Goal: Task Accomplishment & Management: Use online tool/utility

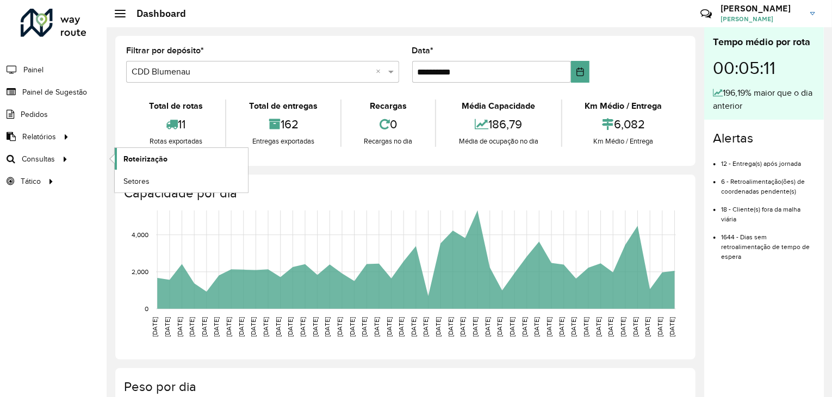
click at [139, 157] on span "Roteirização" at bounding box center [145, 158] width 44 height 11
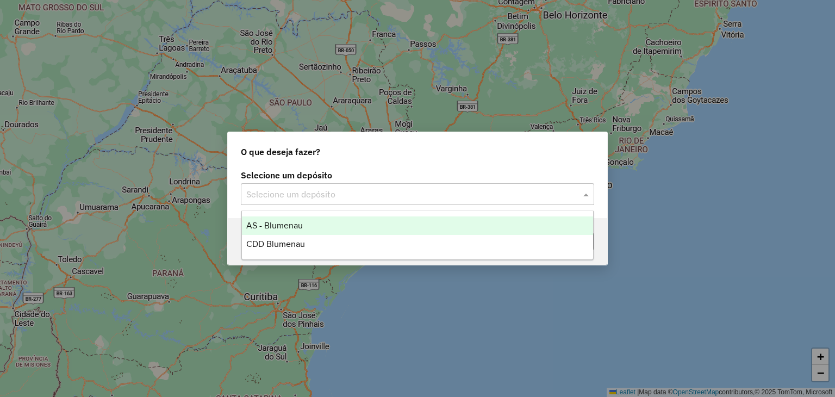
click at [349, 196] on input "text" at bounding box center [406, 194] width 321 height 13
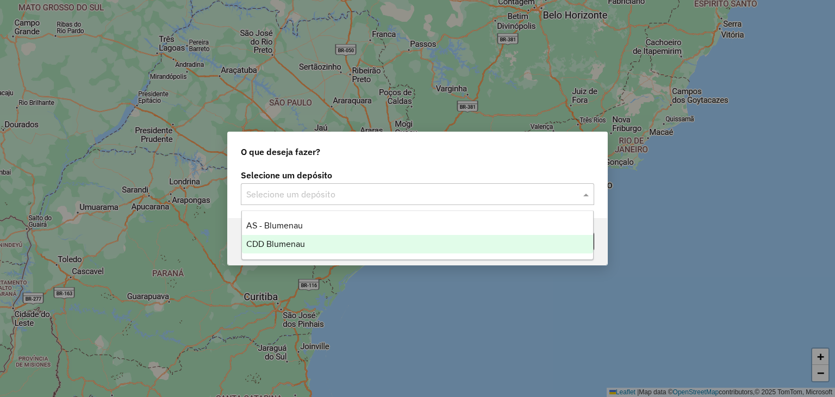
click at [306, 240] on div "CDD Blumenau" at bounding box center [418, 244] width 352 height 18
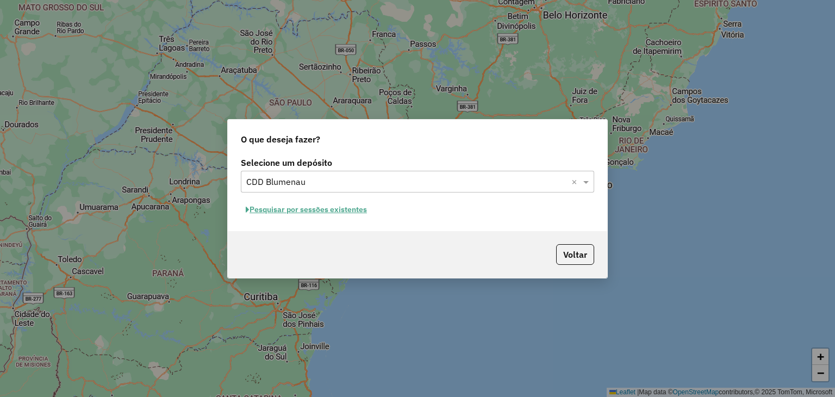
click at [346, 206] on button "Pesquisar por sessões existentes" at bounding box center [306, 209] width 131 height 17
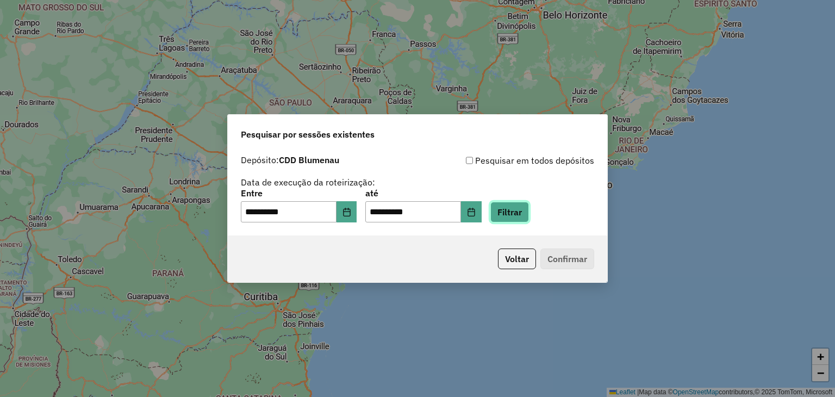
click at [529, 216] on button "Filtrar" at bounding box center [510, 212] width 39 height 21
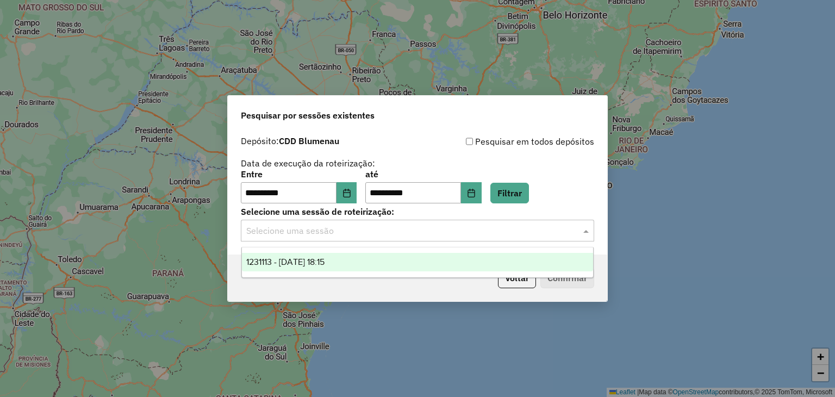
click at [337, 237] on input "text" at bounding box center [406, 231] width 321 height 13
click at [325, 264] on span "1231113 - 19/08/2025 18:15" at bounding box center [285, 261] width 78 height 9
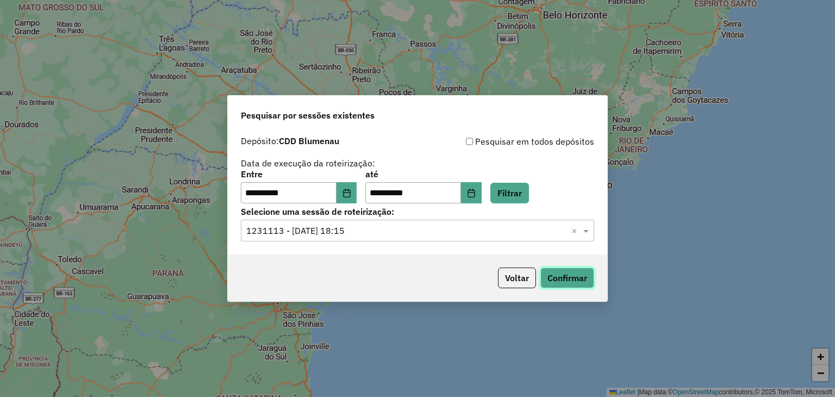
click at [562, 279] on button "Confirmar" at bounding box center [568, 278] width 54 height 21
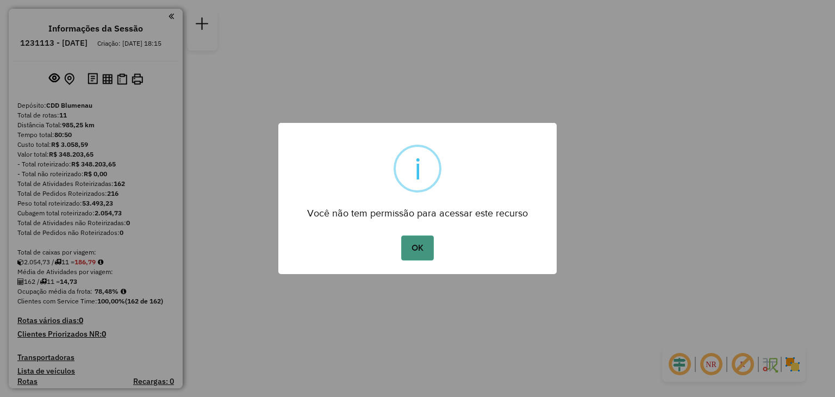
click at [420, 239] on button "OK" at bounding box center [417, 247] width 32 height 25
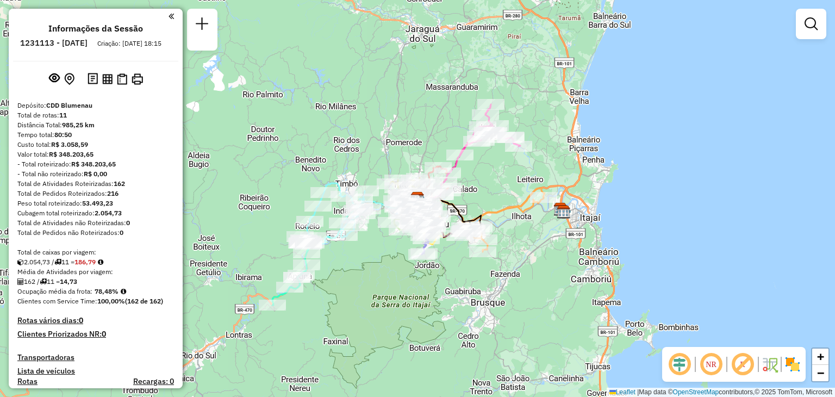
drag, startPoint x: 378, startPoint y: 244, endPoint x: 396, endPoint y: 231, distance: 22.2
click at [396, 232] on div "Janela de atendimento Grade de atendimento Capacidade Transportadoras Veículos …" at bounding box center [417, 198] width 835 height 397
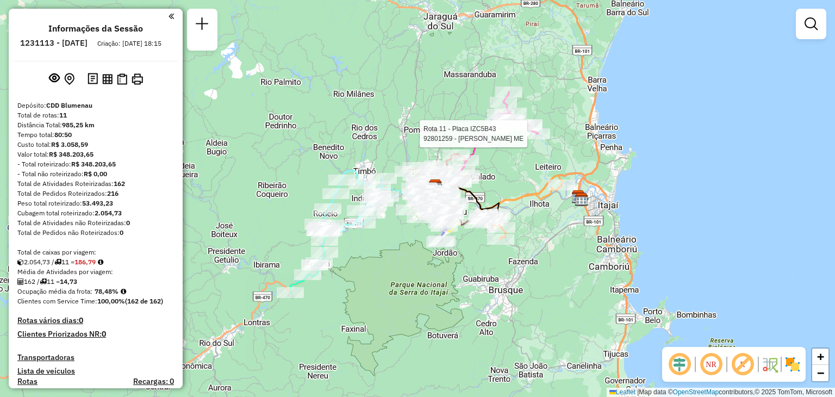
select select "**********"
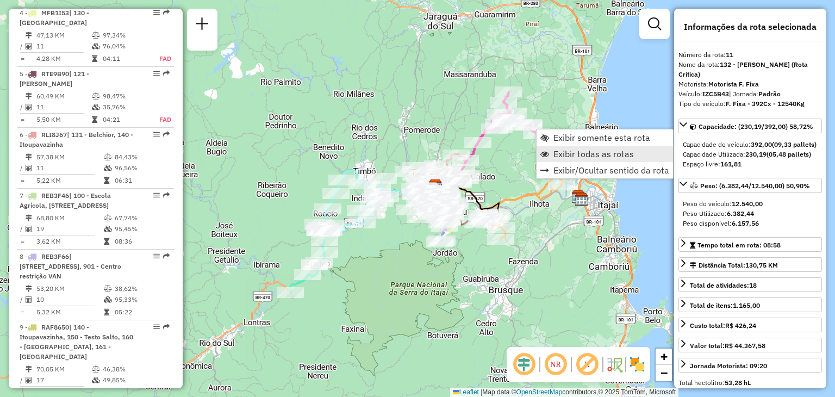
scroll to position [779, 0]
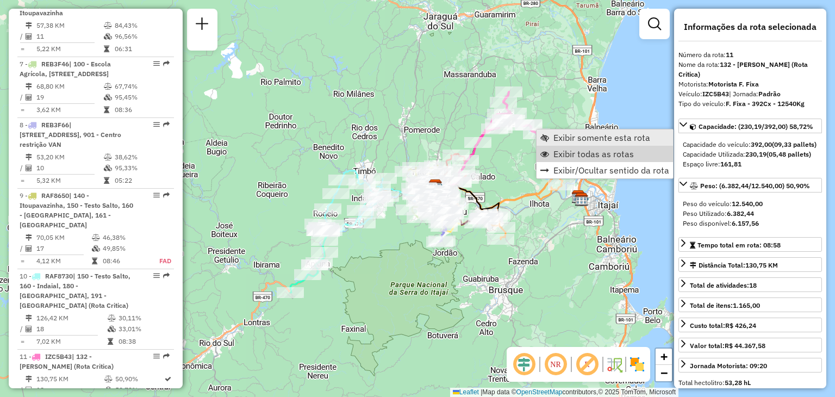
click at [587, 139] on span "Exibir somente esta rota" at bounding box center [602, 137] width 97 height 9
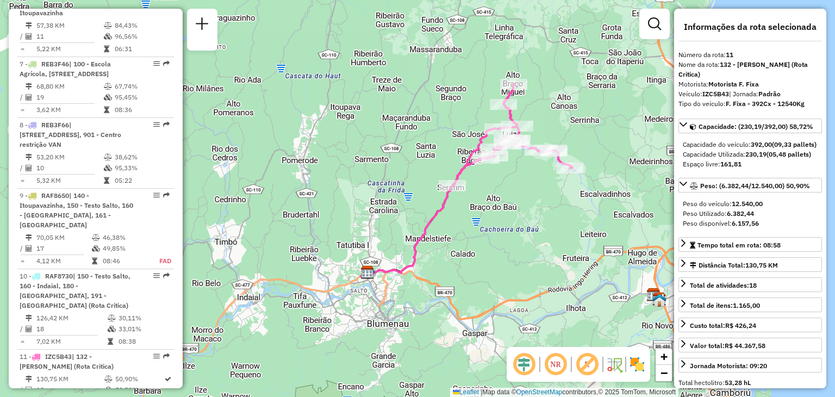
drag, startPoint x: 495, startPoint y: 292, endPoint x: 544, endPoint y: 233, distance: 76.5
click at [537, 251] on div "Janela de atendimento Grade de atendimento Capacidade Transportadoras Veículos …" at bounding box center [417, 198] width 835 height 397
